Goal: Check status: Check status

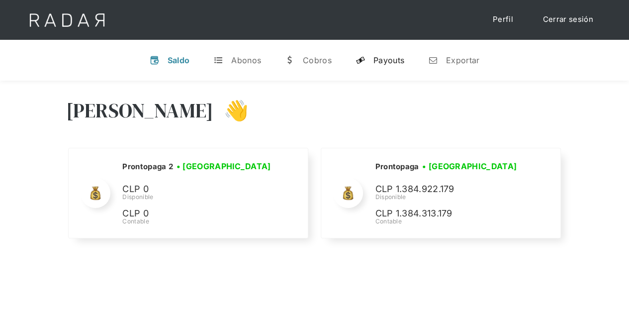
click at [388, 62] on div "Payouts" at bounding box center [388, 60] width 31 height 10
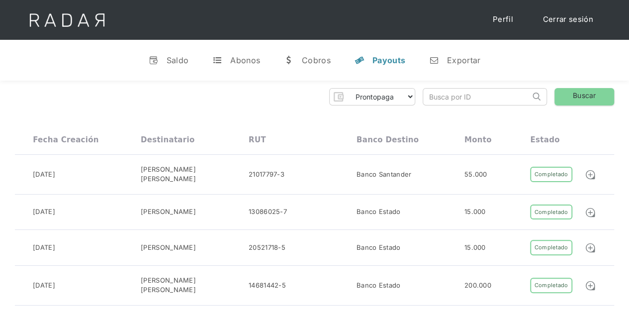
click at [469, 96] on input "search" at bounding box center [476, 96] width 107 height 16
type input "gian franco"
click input "Search" at bounding box center [0, 0] width 0 height 0
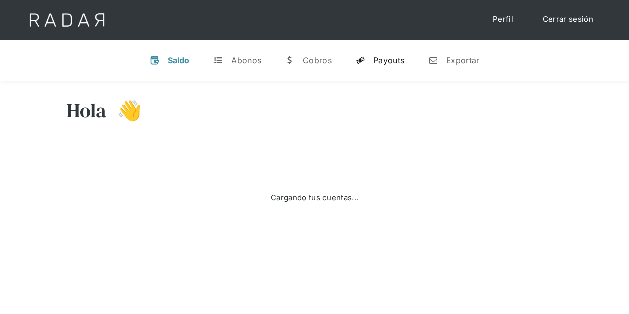
click at [401, 63] on div "Payouts" at bounding box center [388, 60] width 31 height 10
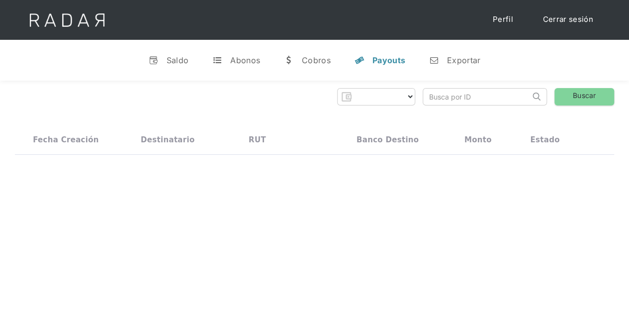
select select "prontopaga"
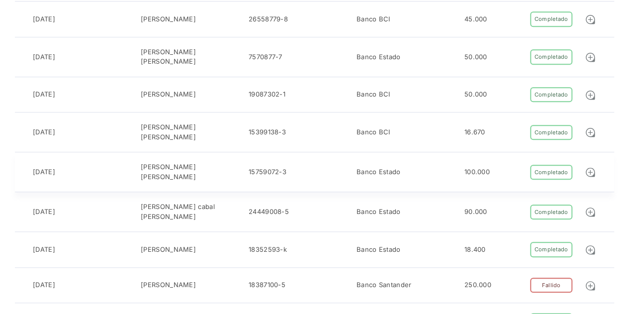
scroll to position [547, 0]
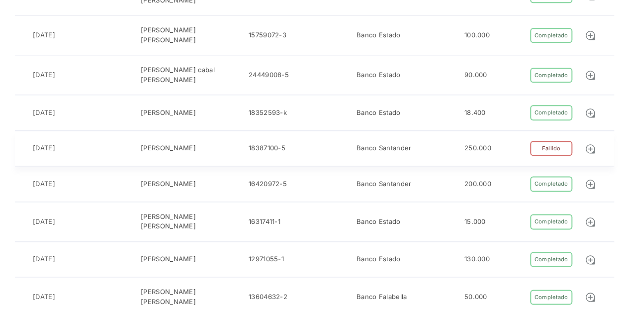
drag, startPoint x: 172, startPoint y: 128, endPoint x: 239, endPoint y: 128, distance: 67.1
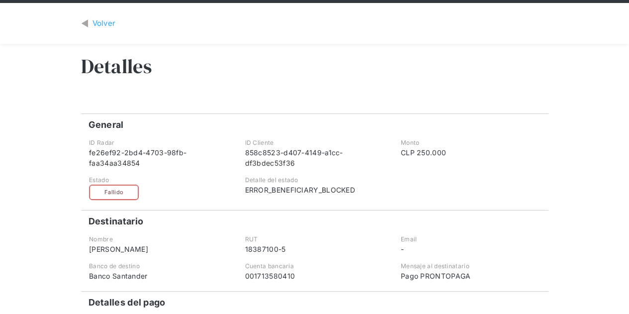
scroll to position [50, 0]
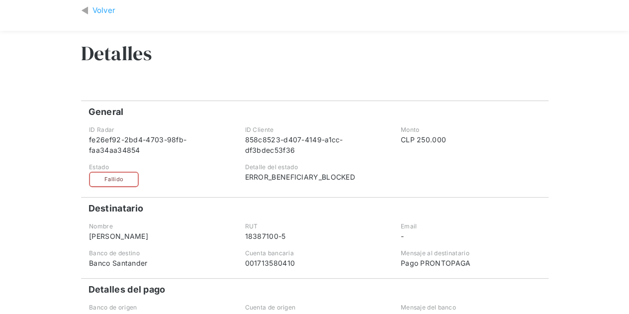
click at [4, 219] on div "Volver Detalles General Comprobante ID Radar fe26ef92-2bd4-4703-98fb-faa34aa348…" at bounding box center [314, 193] width 629 height 406
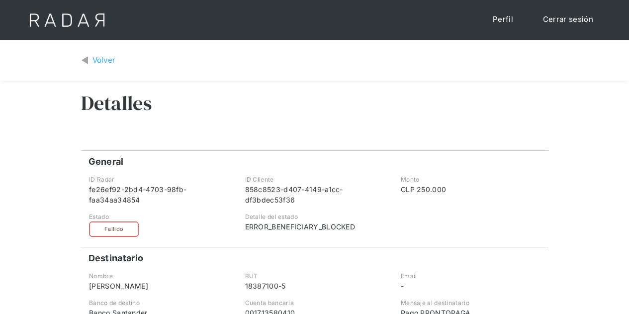
click at [1, 236] on div "Volver Detalles General Comprobante ID Radar fe26ef92-2bd4-4703-98fb-faa34aa348…" at bounding box center [314, 243] width 629 height 406
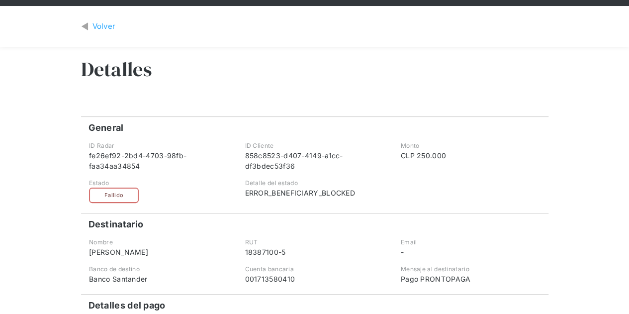
scroll to position [50, 0]
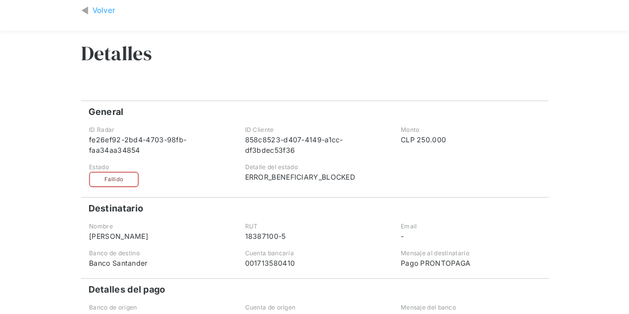
click at [9, 222] on div "Volver Detalles General Comprobante ID Radar fe26ef92-2bd4-4703-98fb-faa34aa348…" at bounding box center [314, 193] width 629 height 406
